Goal: Find specific page/section: Find specific page/section

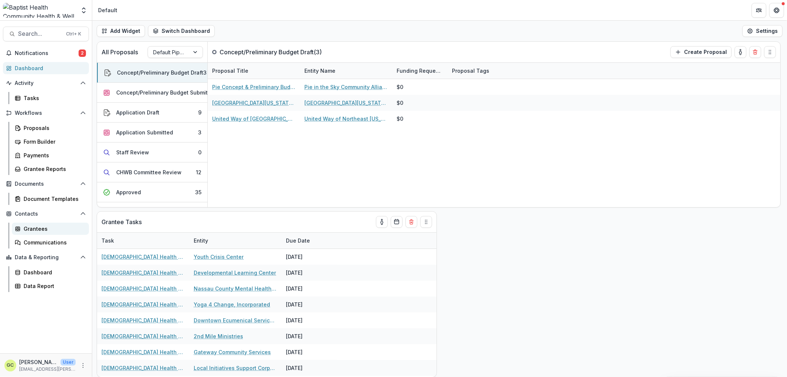
click at [42, 226] on div "Grantees" at bounding box center [53, 229] width 59 height 8
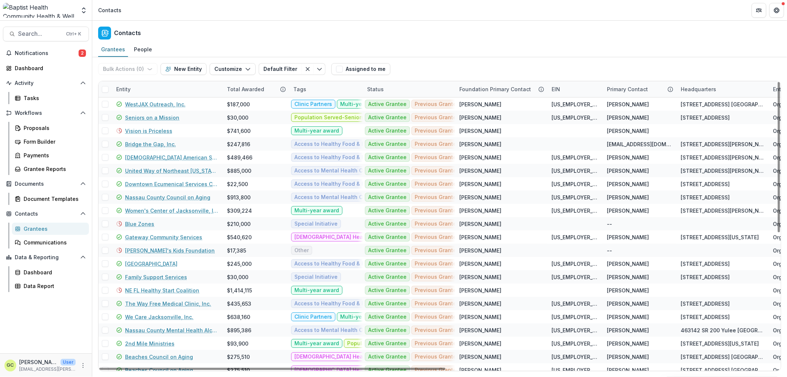
click at [131, 89] on div "Entity" at bounding box center [123, 89] width 23 height 8
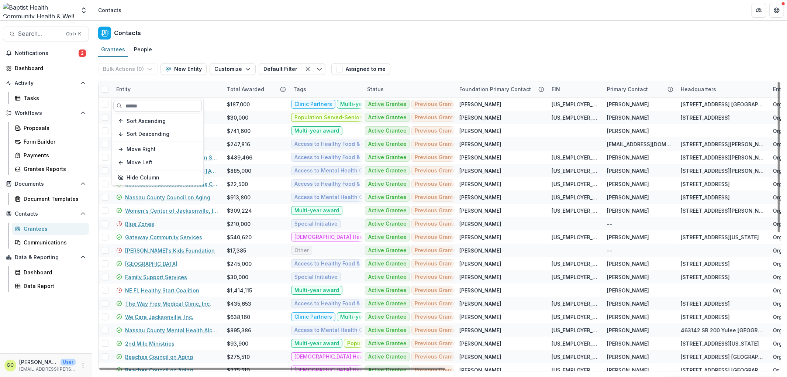
click at [154, 108] on input at bounding box center [157, 106] width 89 height 12
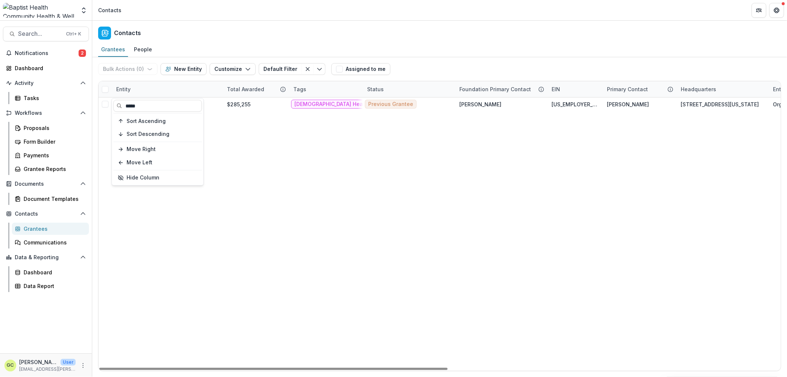
type input "*****"
click at [308, 155] on div "Youth Crisis Center $285,255 [DEMOGRAPHIC_DATA] Health Board Representation Mul…" at bounding box center [766, 233] width 1335 height 273
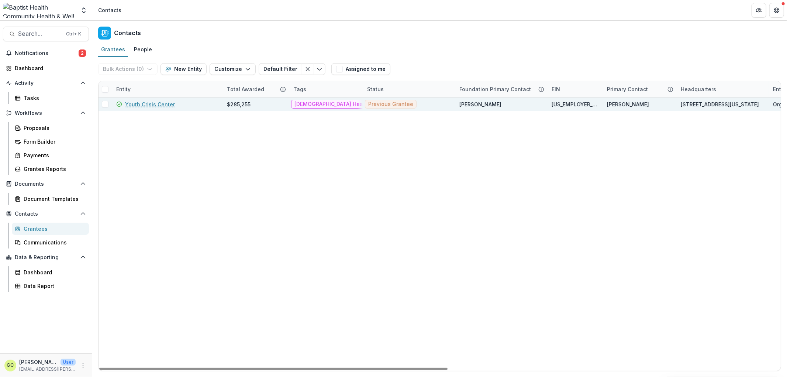
click at [153, 103] on link "Youth Crisis Center" at bounding box center [150, 104] width 50 height 8
